Goal: Task Accomplishment & Management: Manage account settings

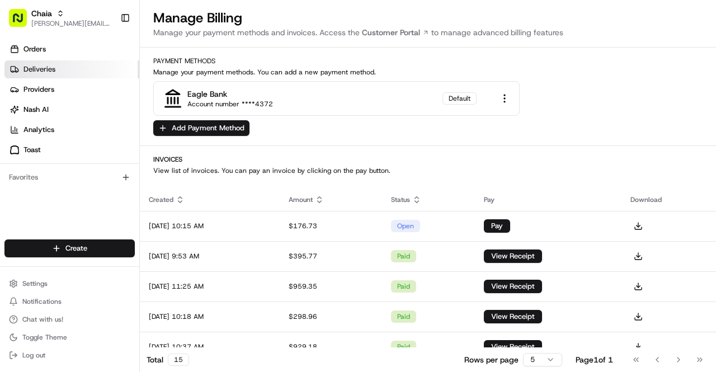
click at [47, 65] on span "Deliveries" at bounding box center [39, 69] width 32 height 10
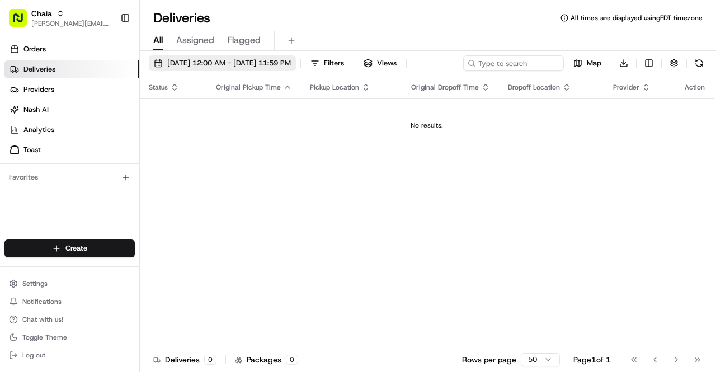
click at [217, 62] on span "[DATE] 12:00 AM - [DATE] 11:59 PM" at bounding box center [229, 63] width 124 height 10
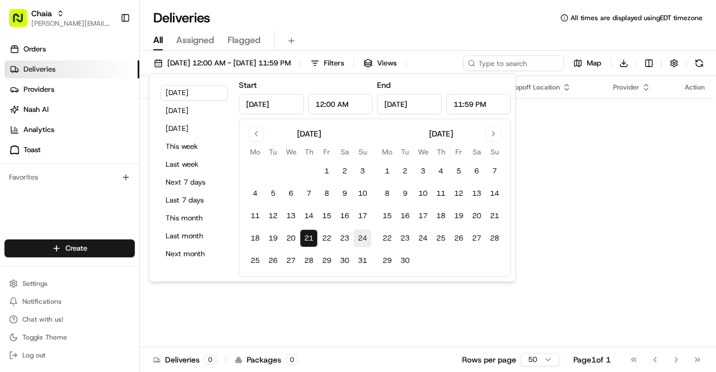
click at [361, 238] on button "24" at bounding box center [362, 238] width 18 height 18
type input "[DATE]"
click at [523, 45] on div "All Assigned Flagged" at bounding box center [428, 41] width 576 height 20
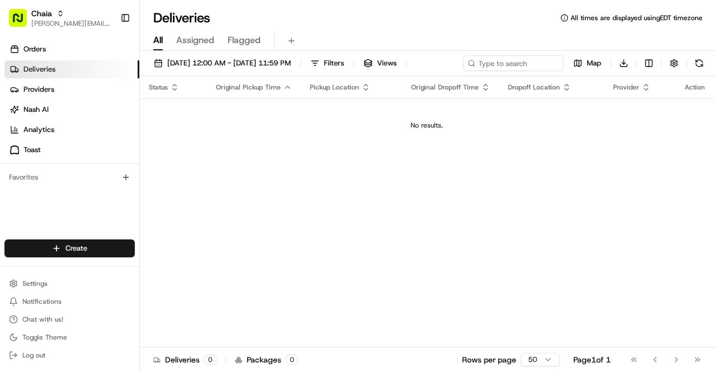
click at [88, 69] on link "Deliveries" at bounding box center [71, 69] width 135 height 18
click at [68, 53] on link "Orders" at bounding box center [71, 49] width 135 height 18
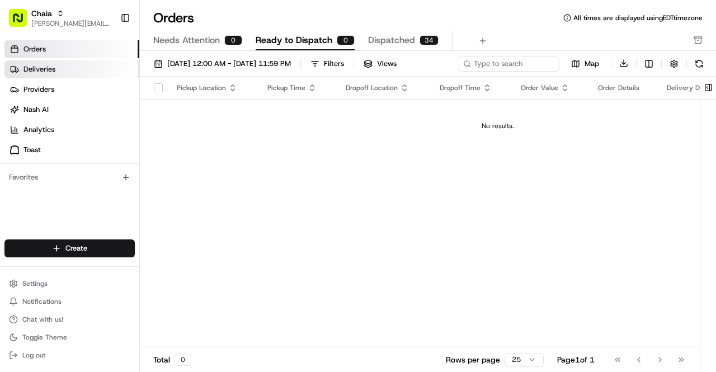
click at [107, 68] on link "Deliveries" at bounding box center [71, 69] width 135 height 18
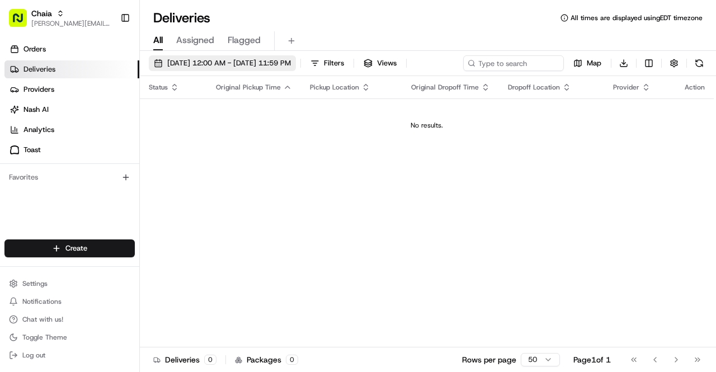
click at [219, 66] on span "[DATE] 12:00 AM - [DATE] 11:59 PM" at bounding box center [229, 63] width 124 height 10
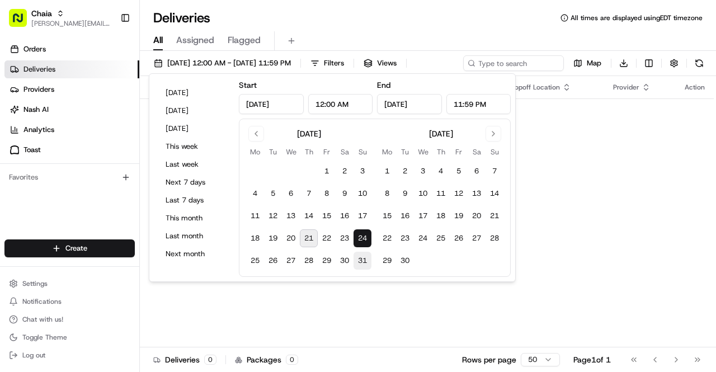
click at [358, 254] on button "31" at bounding box center [362, 261] width 18 height 18
type input "[DATE]"
click at [611, 172] on div "Status Original Pickup Time Pickup Location Original Dropoff Time Dropoff Locat…" at bounding box center [427, 211] width 574 height 271
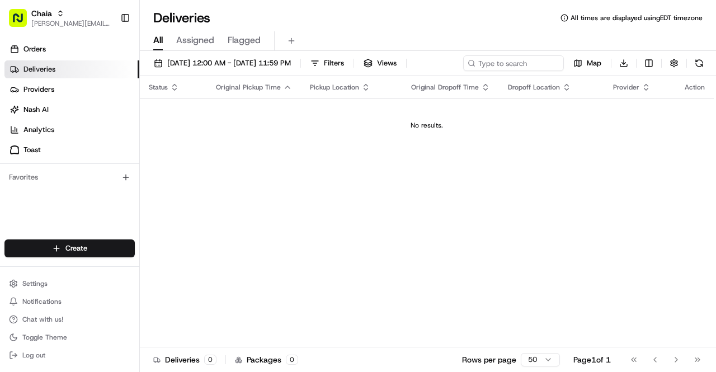
click at [84, 66] on link "Deliveries" at bounding box center [71, 69] width 135 height 18
click at [70, 47] on link "Orders" at bounding box center [71, 49] width 135 height 18
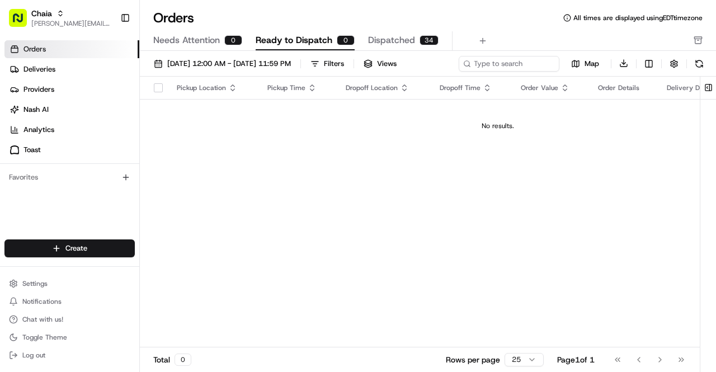
click at [384, 36] on span "Dispatched" at bounding box center [391, 40] width 47 height 13
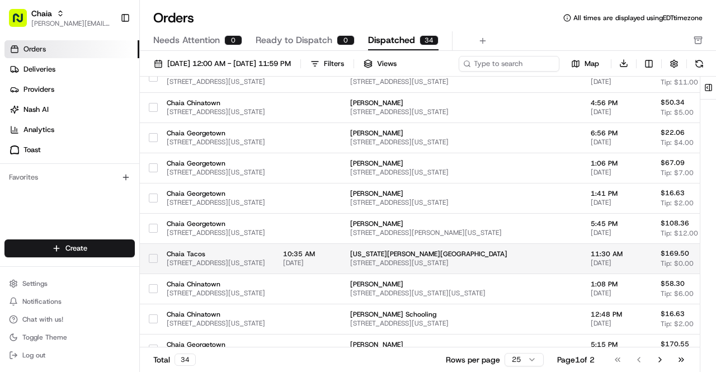
scroll to position [506, 0]
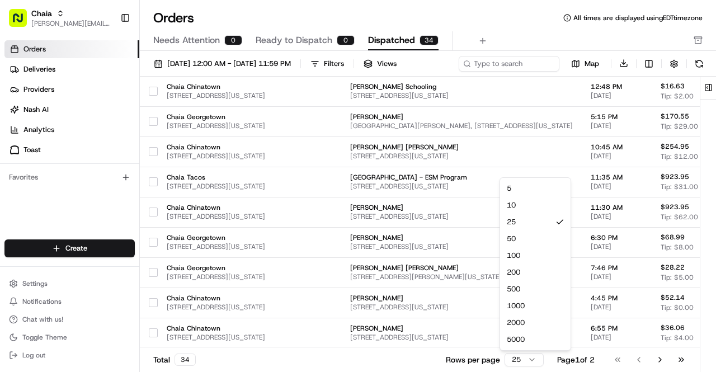
click at [530, 361] on html "Chaia [EMAIL_ADDRESS][DOMAIN_NAME] Toggle Sidebar Orders Deliveries Providers […" at bounding box center [358, 186] width 716 height 372
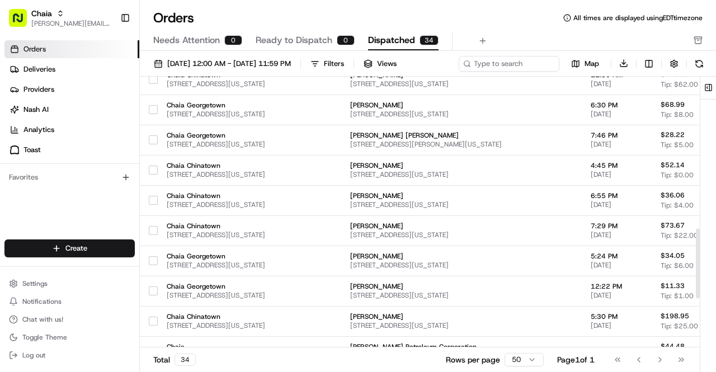
scroll to position [778, 0]
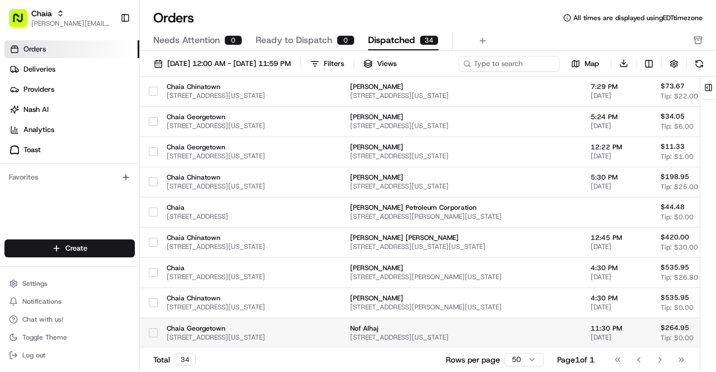
click at [395, 328] on td "Nof Alhaj [STREET_ADDRESS][US_STATE]" at bounding box center [461, 333] width 240 height 30
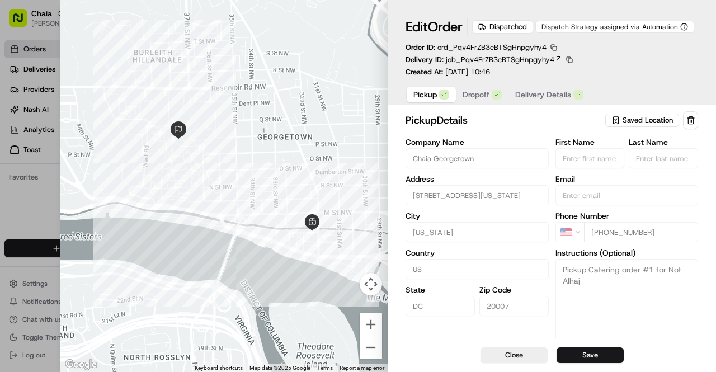
click at [477, 96] on span "Dropoff" at bounding box center [475, 94] width 27 height 11
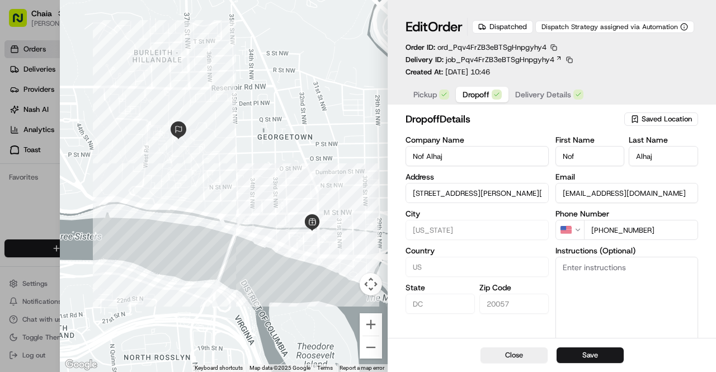
click at [466, 193] on input "[STREET_ADDRESS][PERSON_NAME][US_STATE]" at bounding box center [476, 193] width 143 height 20
click at [430, 192] on input "[STREET_ADDRESS][PERSON_NAME][US_STATE]" at bounding box center [476, 193] width 143 height 20
click at [501, 194] on input "[STREET_ADDRESS][PERSON_NAME][US_STATE]" at bounding box center [476, 193] width 143 height 20
drag, startPoint x: 482, startPoint y: 194, endPoint x: 560, endPoint y: 196, distance: 77.7
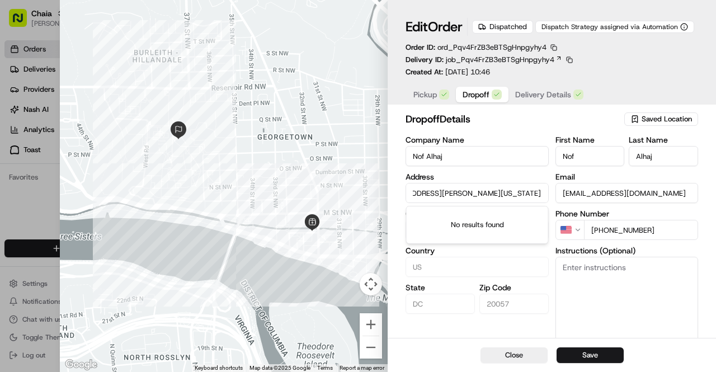
click at [560, 196] on div "Company Name Nof Alhaj Address [STREET_ADDRESS][PERSON_NAME][US_STATE][US_STATE…" at bounding box center [551, 238] width 292 height 205
click at [455, 193] on input "[STREET_ADDRESS][PERSON_NAME][US_STATE]" at bounding box center [476, 193] width 143 height 20
click at [435, 194] on input "[STREET_ADDRESS][PERSON_NAME][US_STATE]" at bounding box center [476, 193] width 143 height 20
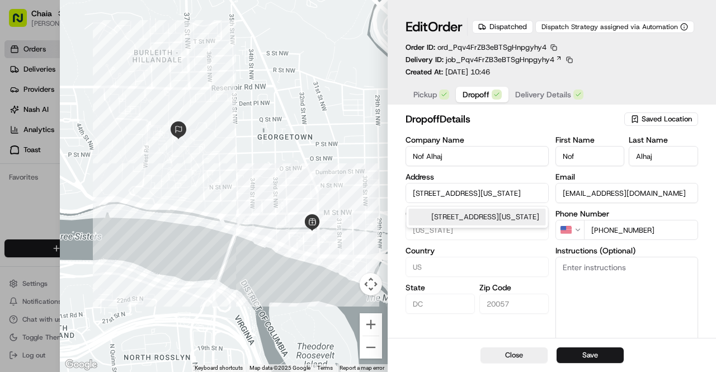
type input "[STREET_ADDRESS][US_STATE]"
click at [500, 251] on label "Country" at bounding box center [476, 251] width 143 height 8
click at [580, 353] on button "Save" at bounding box center [589, 355] width 67 height 16
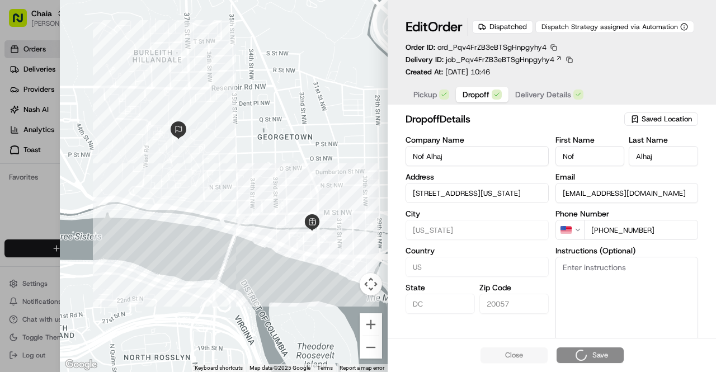
type input "+1"
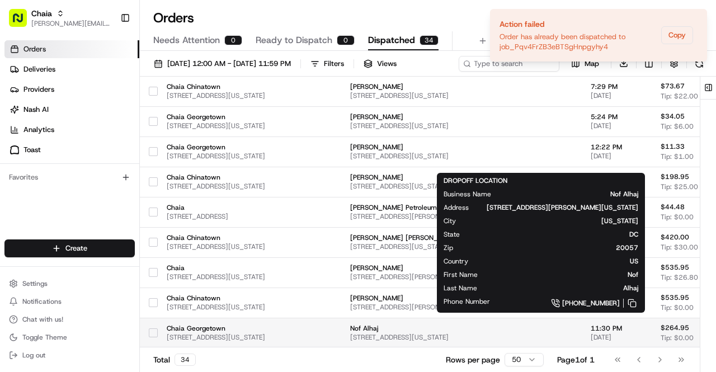
click at [502, 335] on span "[STREET_ADDRESS][US_STATE]" at bounding box center [461, 337] width 223 height 9
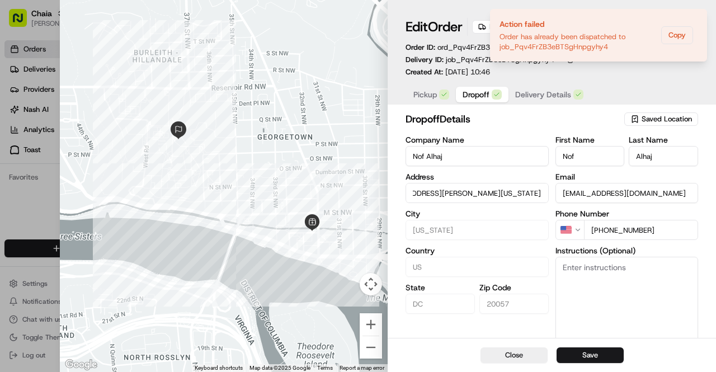
scroll to position [0, 139]
click at [451, 196] on input "[STREET_ADDRESS][PERSON_NAME][US_STATE]" at bounding box center [476, 193] width 143 height 20
click at [456, 192] on input "[STREET_ADDRESS][PERSON_NAME][US_STATE]" at bounding box center [476, 193] width 143 height 20
drag, startPoint x: 434, startPoint y: 192, endPoint x: 485, endPoint y: 193, distance: 50.3
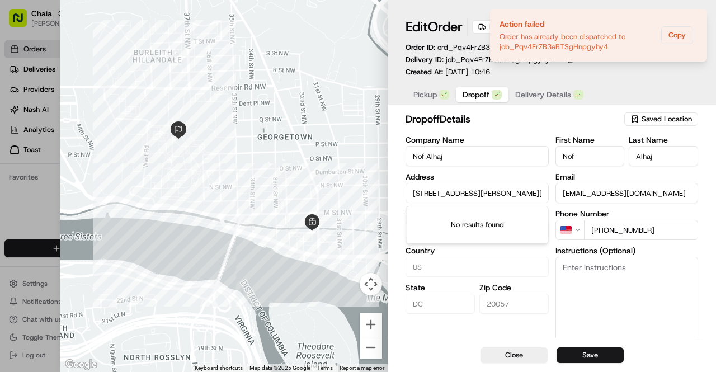
click at [485, 193] on input "[STREET_ADDRESS][PERSON_NAME][US_STATE]" at bounding box center [476, 193] width 143 height 20
click at [429, 196] on input "[STREET_ADDRESS][US_STATE]" at bounding box center [476, 193] width 143 height 20
click at [458, 217] on div "[STREET_ADDRESS][US_STATE]" at bounding box center [477, 217] width 137 height 17
type input "[STREET_ADDRESS][US_STATE]"
type input "[GEOGRAPHIC_DATA]"
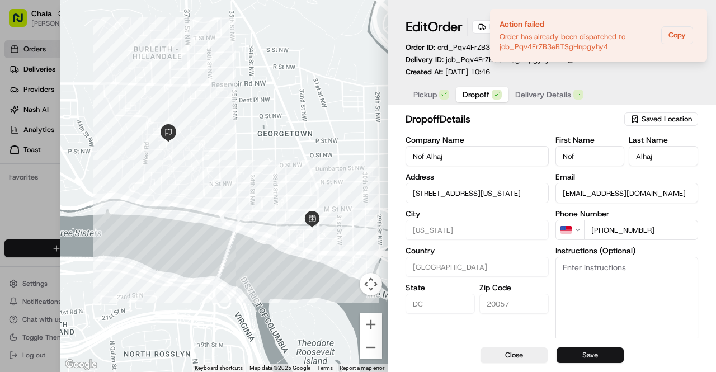
type input "[STREET_ADDRESS][US_STATE]"
click at [583, 352] on button "Save" at bounding box center [589, 355] width 67 height 16
click at [583, 352] on div "Close Save" at bounding box center [551, 355] width 328 height 34
type input "+1"
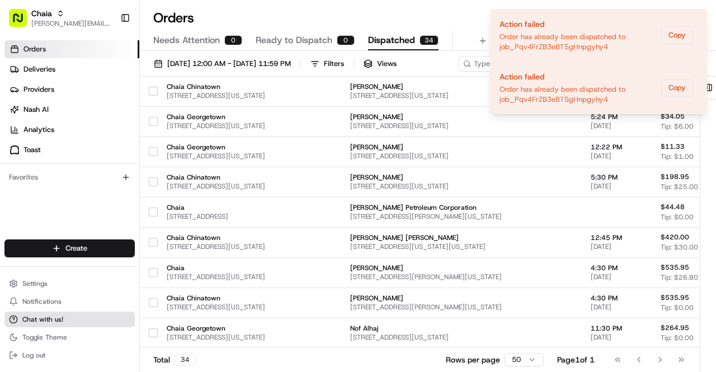
click at [66, 317] on button "Chat with us!" at bounding box center [69, 319] width 130 height 16
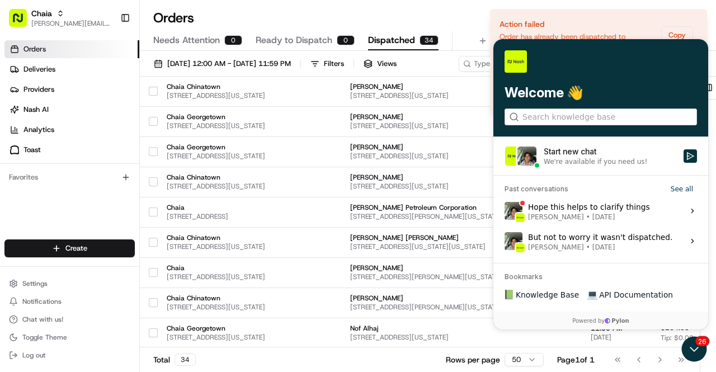
click at [560, 152] on div "Start new chat" at bounding box center [609, 151] width 133 height 11
click at [683, 152] on button "Start new chat We're available if you need us!" at bounding box center [689, 155] width 13 height 13
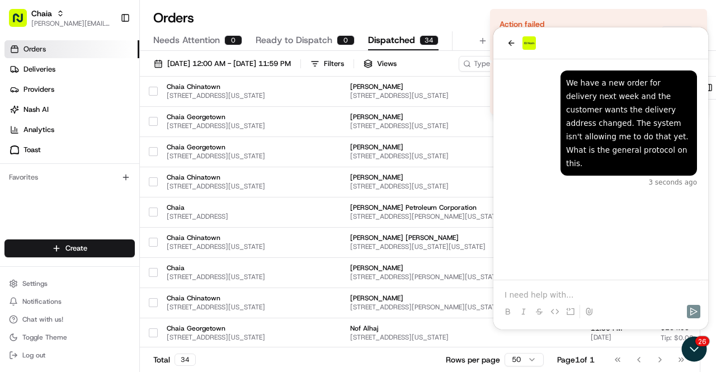
click at [524, 292] on p at bounding box center [600, 294] width 192 height 11
